Goal: Check status: Check status

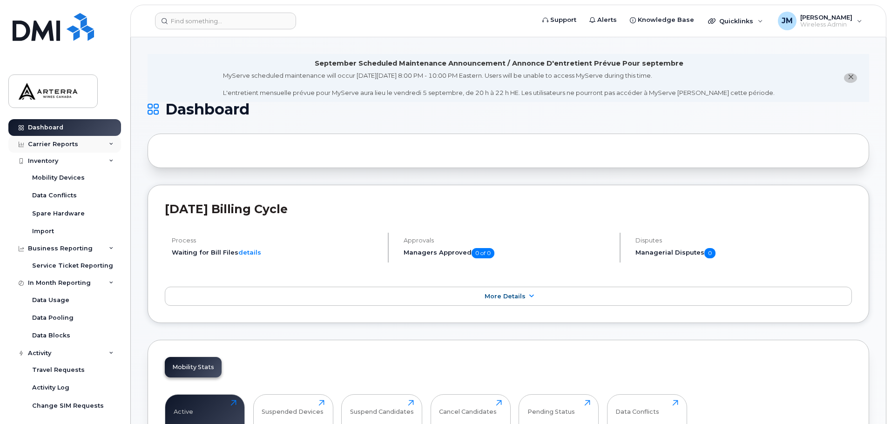
click at [52, 145] on div "Carrier Reports" at bounding box center [53, 144] width 50 height 7
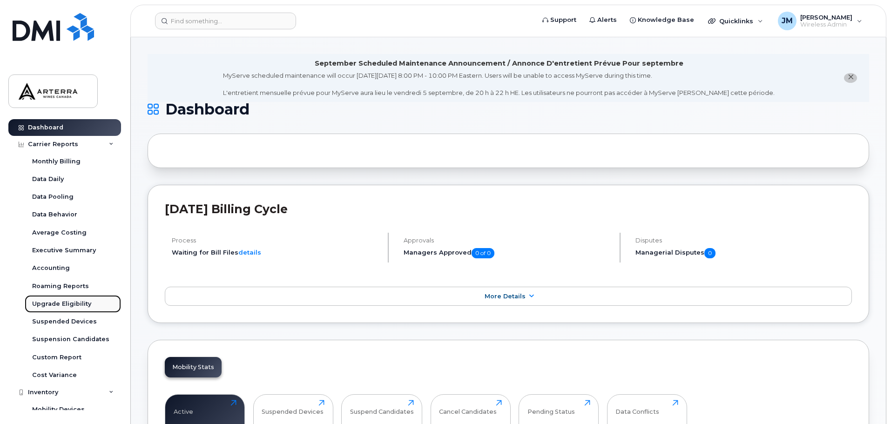
click at [51, 301] on div "Upgrade Eligibility" at bounding box center [61, 304] width 59 height 8
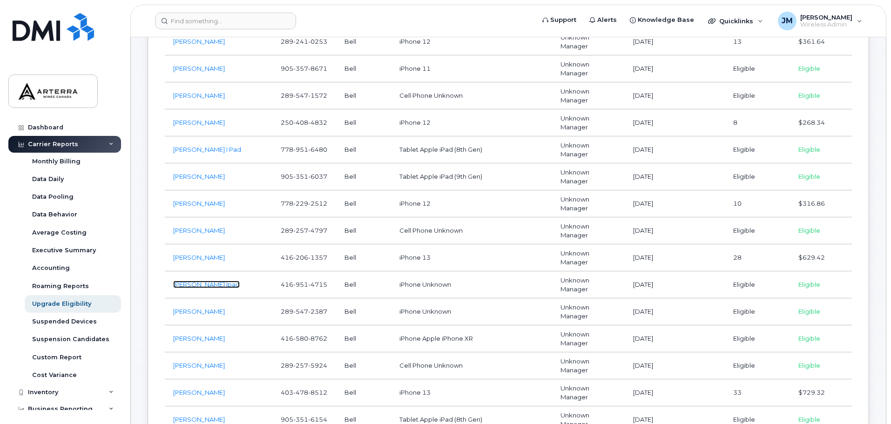
scroll to position [1210, 0]
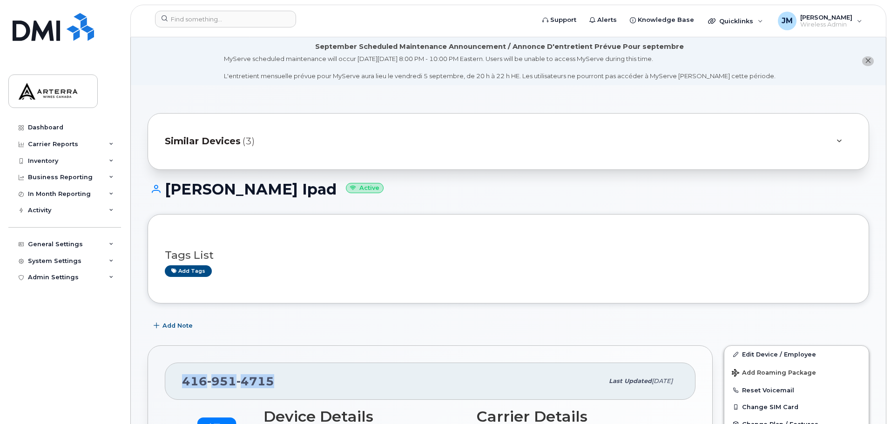
drag, startPoint x: 276, startPoint y: 380, endPoint x: 166, endPoint y: 391, distance: 111.3
click at [166, 391] on div "[PHONE_NUMBER] Last updated [DATE]" at bounding box center [430, 380] width 530 height 37
